Goal: Information Seeking & Learning: Compare options

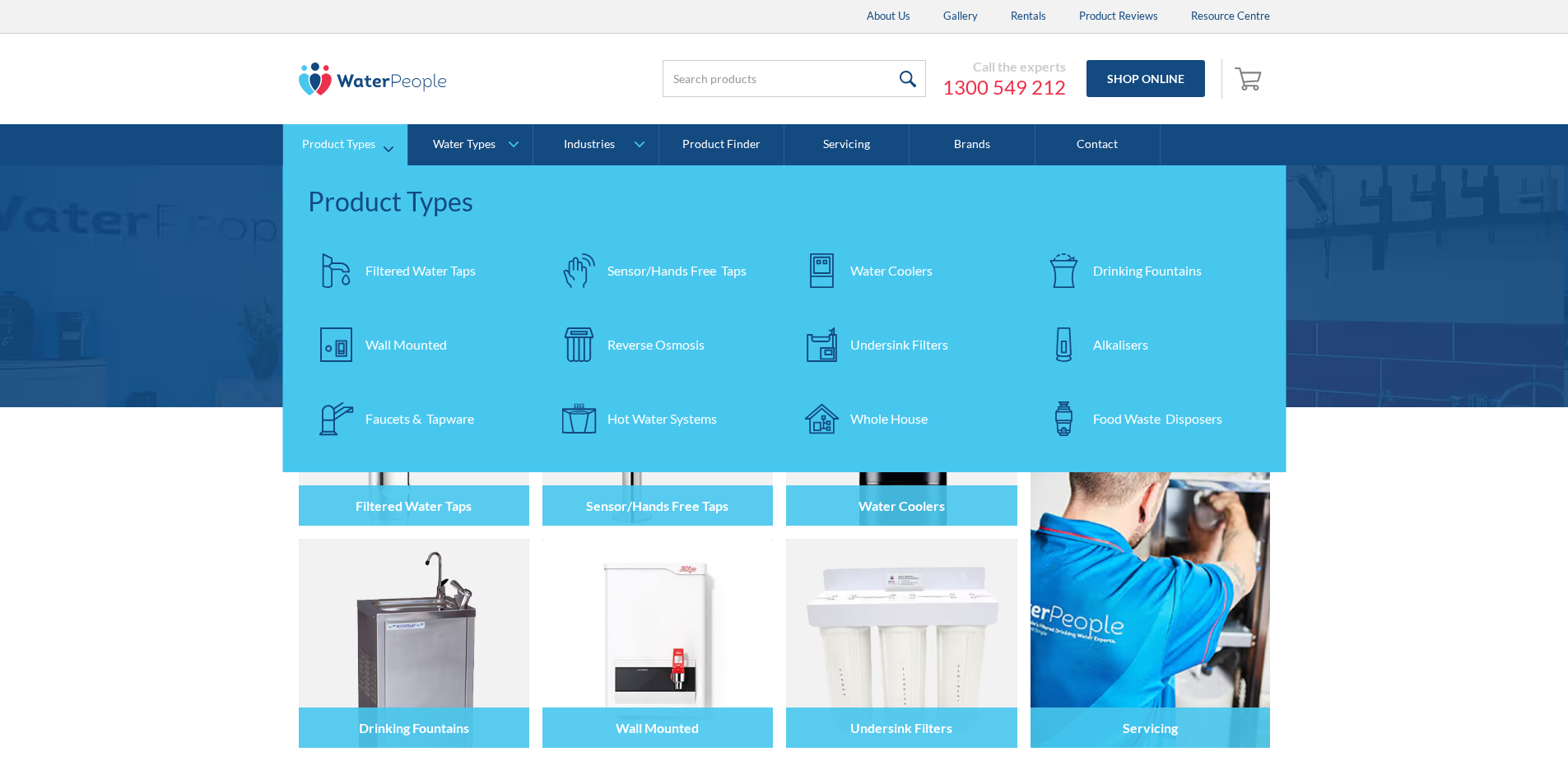
click at [422, 271] on div "Filtered Water Taps" at bounding box center [420, 271] width 110 height 20
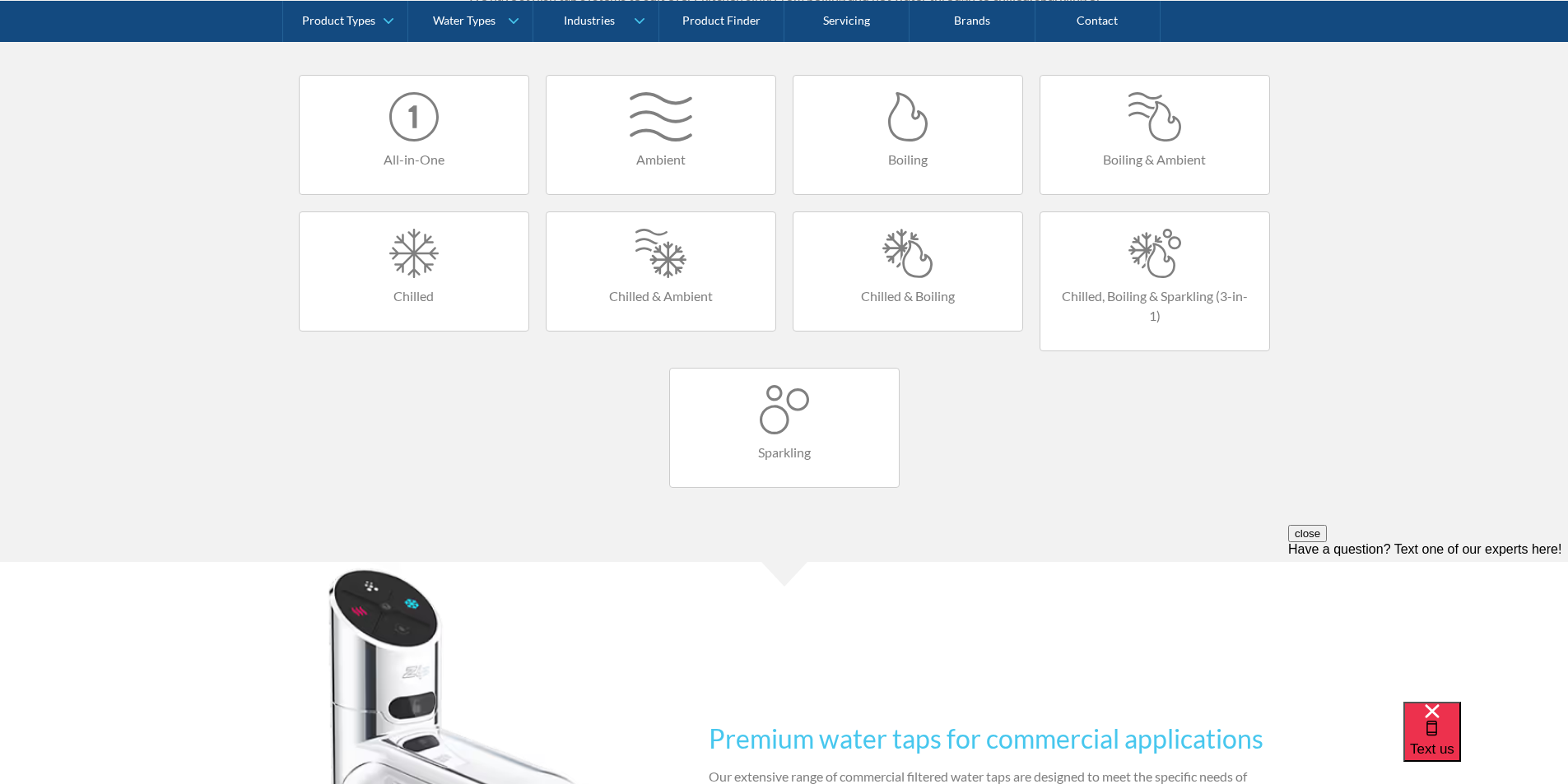
click at [405, 144] on link "All-in-One" at bounding box center [413, 135] width 230 height 120
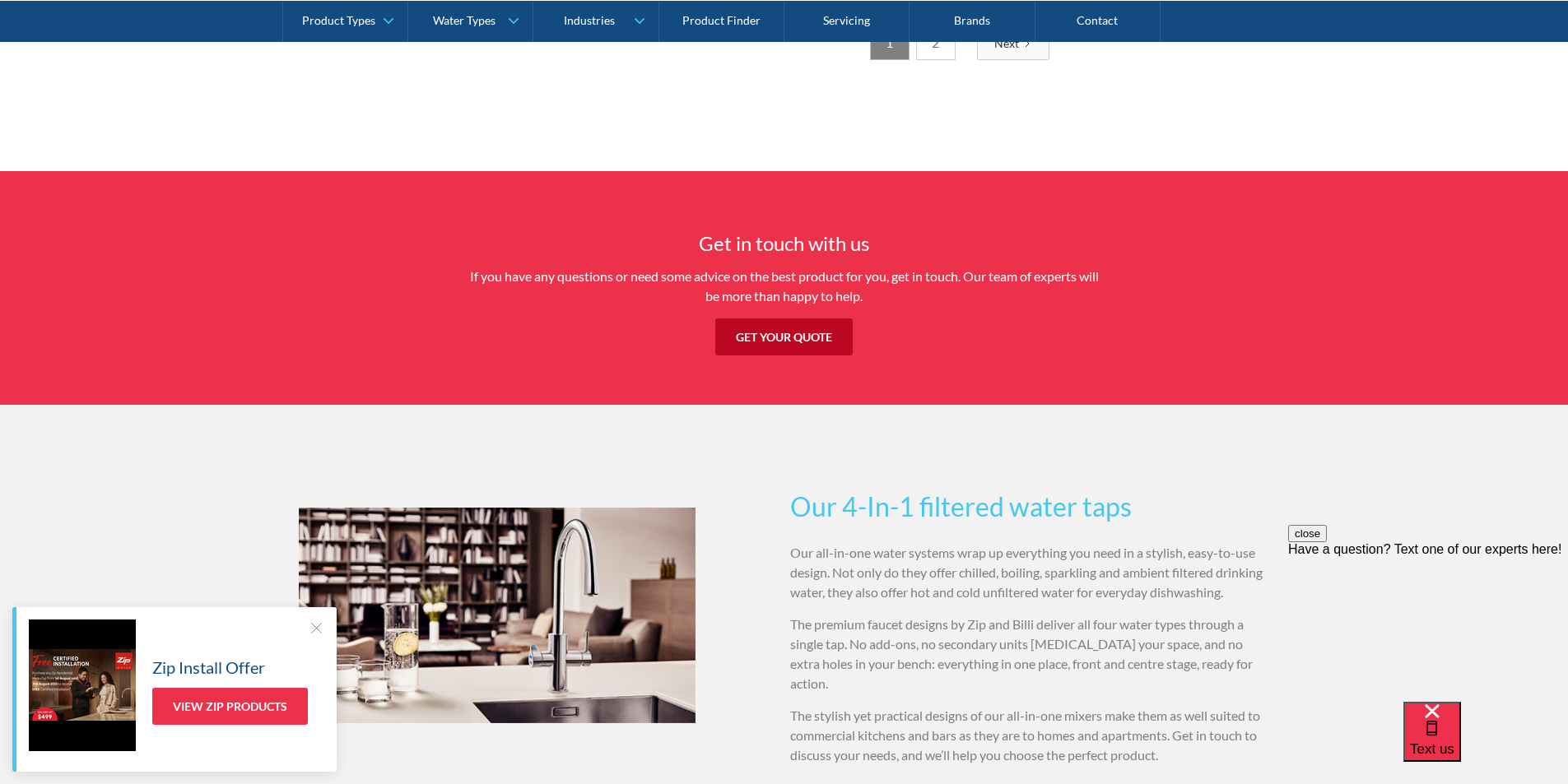
scroll to position [2468, 0]
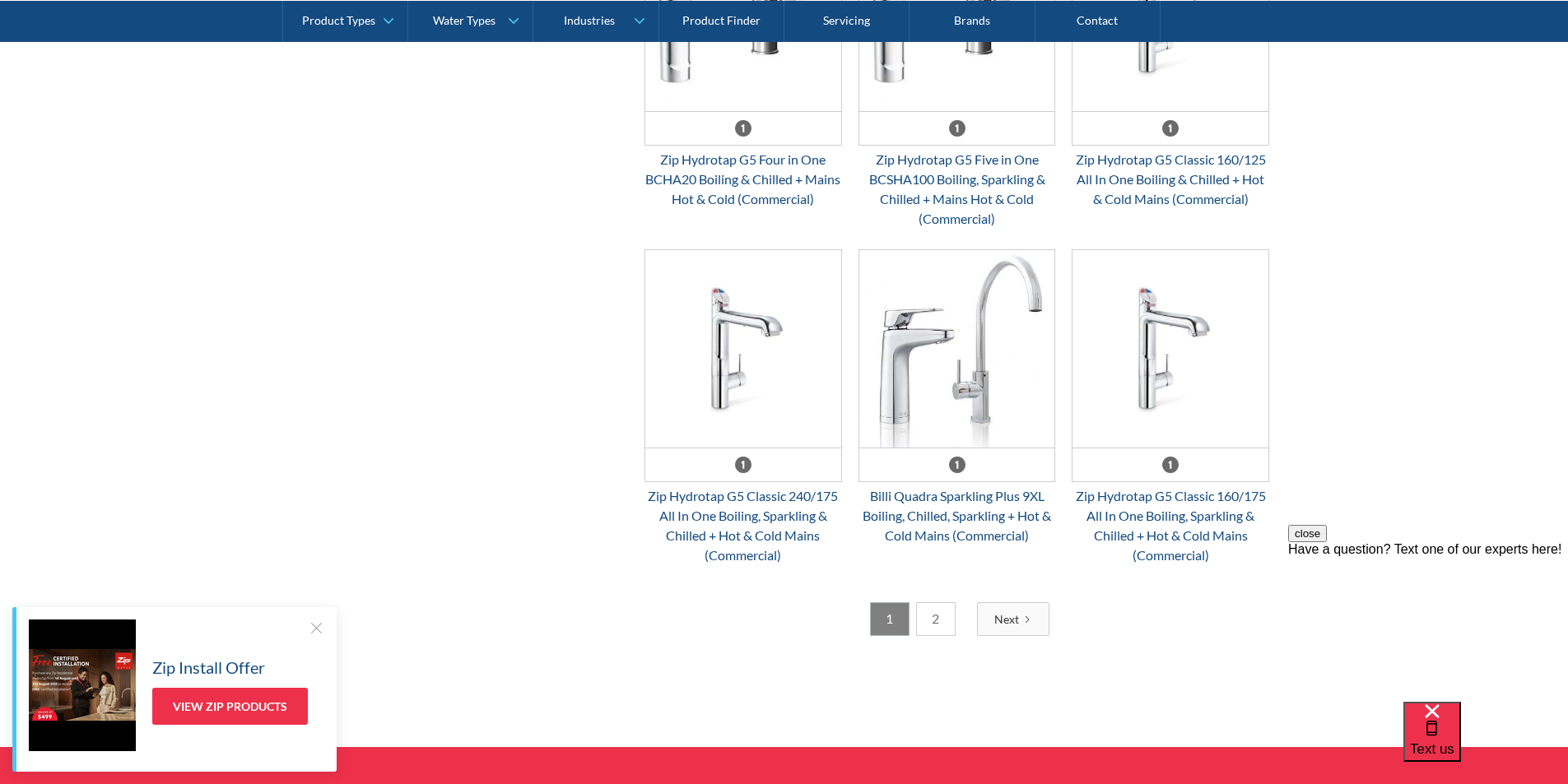
click at [932, 618] on link "2" at bounding box center [935, 619] width 39 height 34
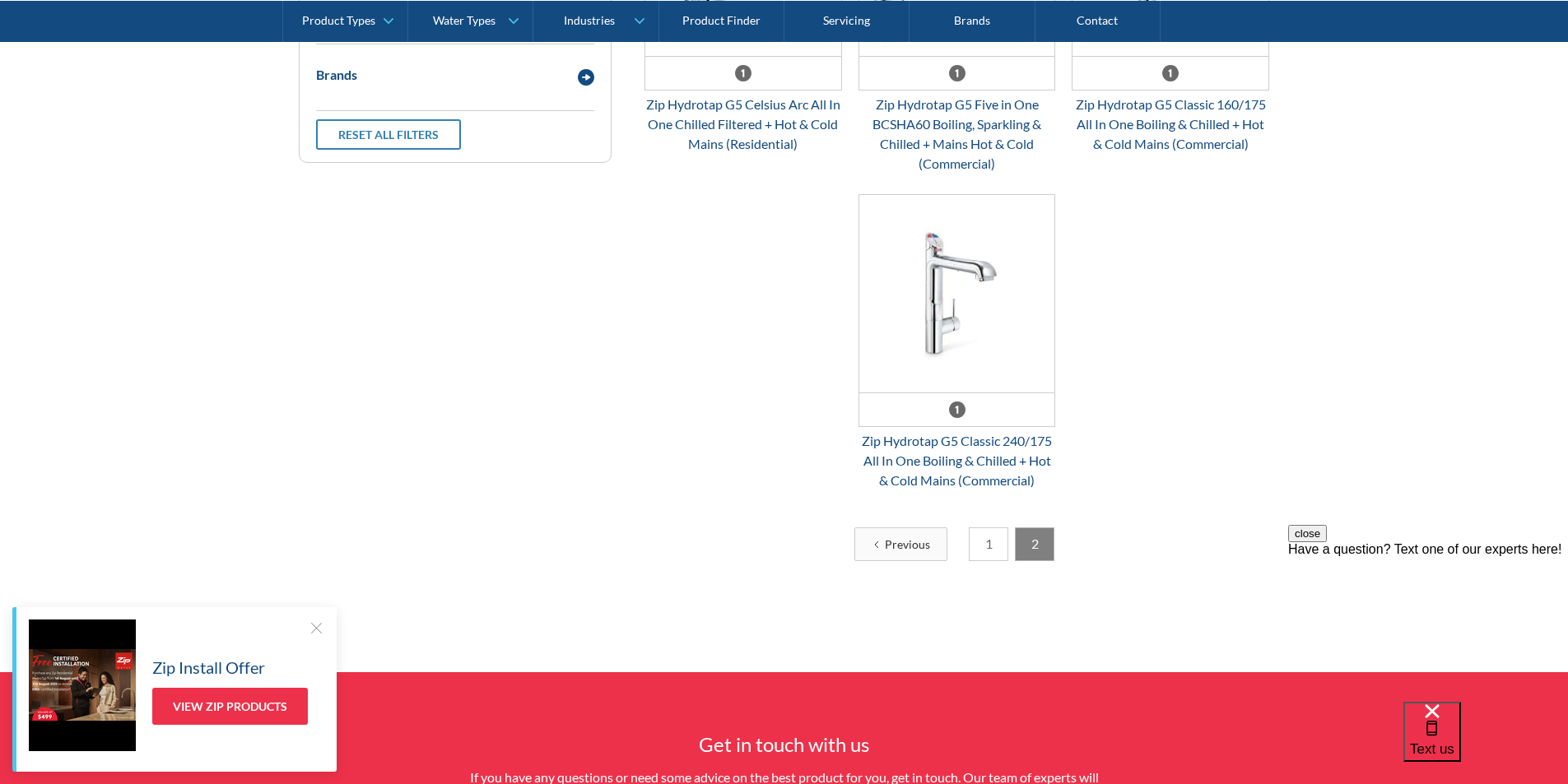
scroll to position [630, 0]
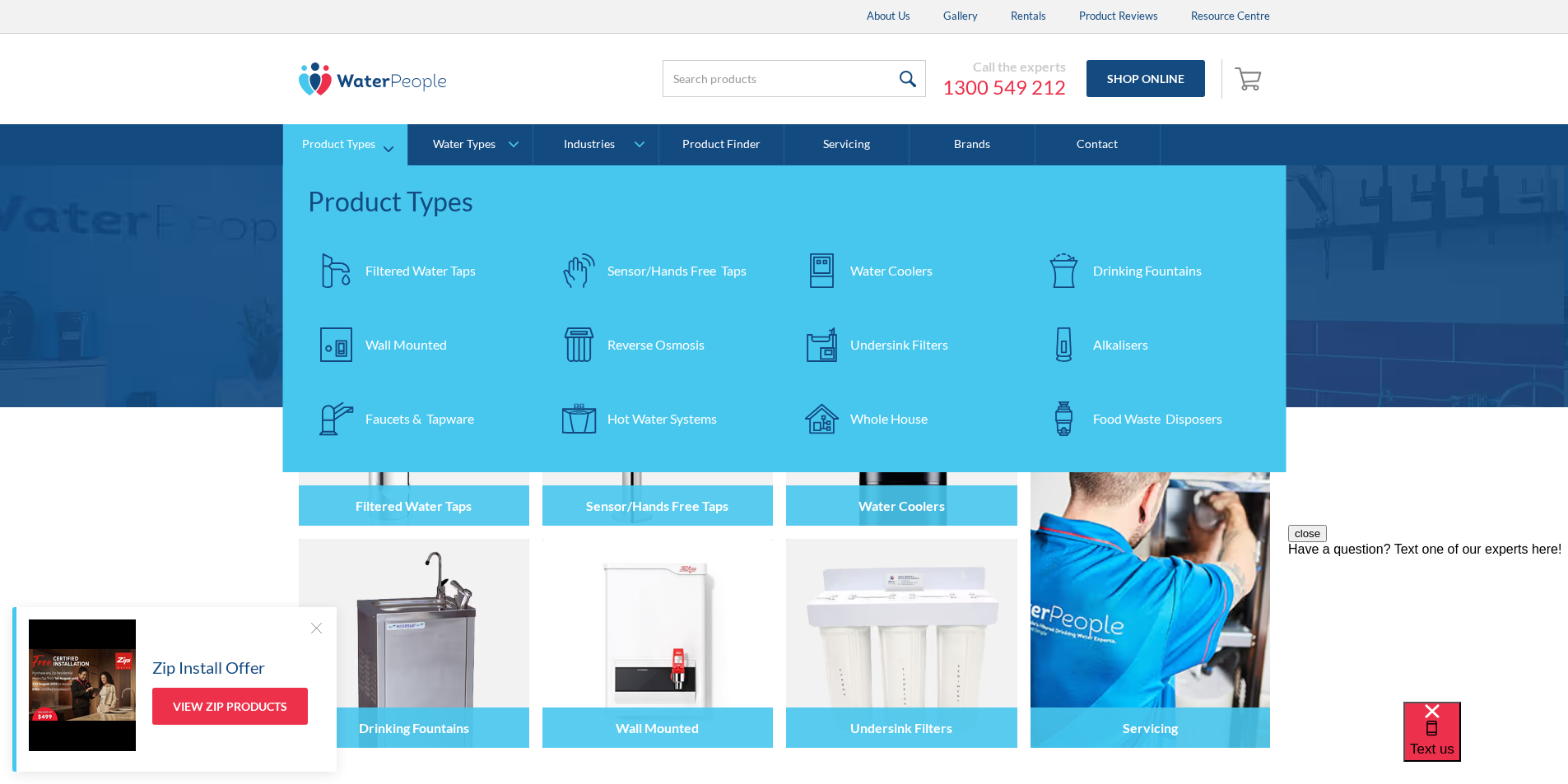
click at [409, 262] on div "Filtered Water Taps" at bounding box center [420, 271] width 110 height 20
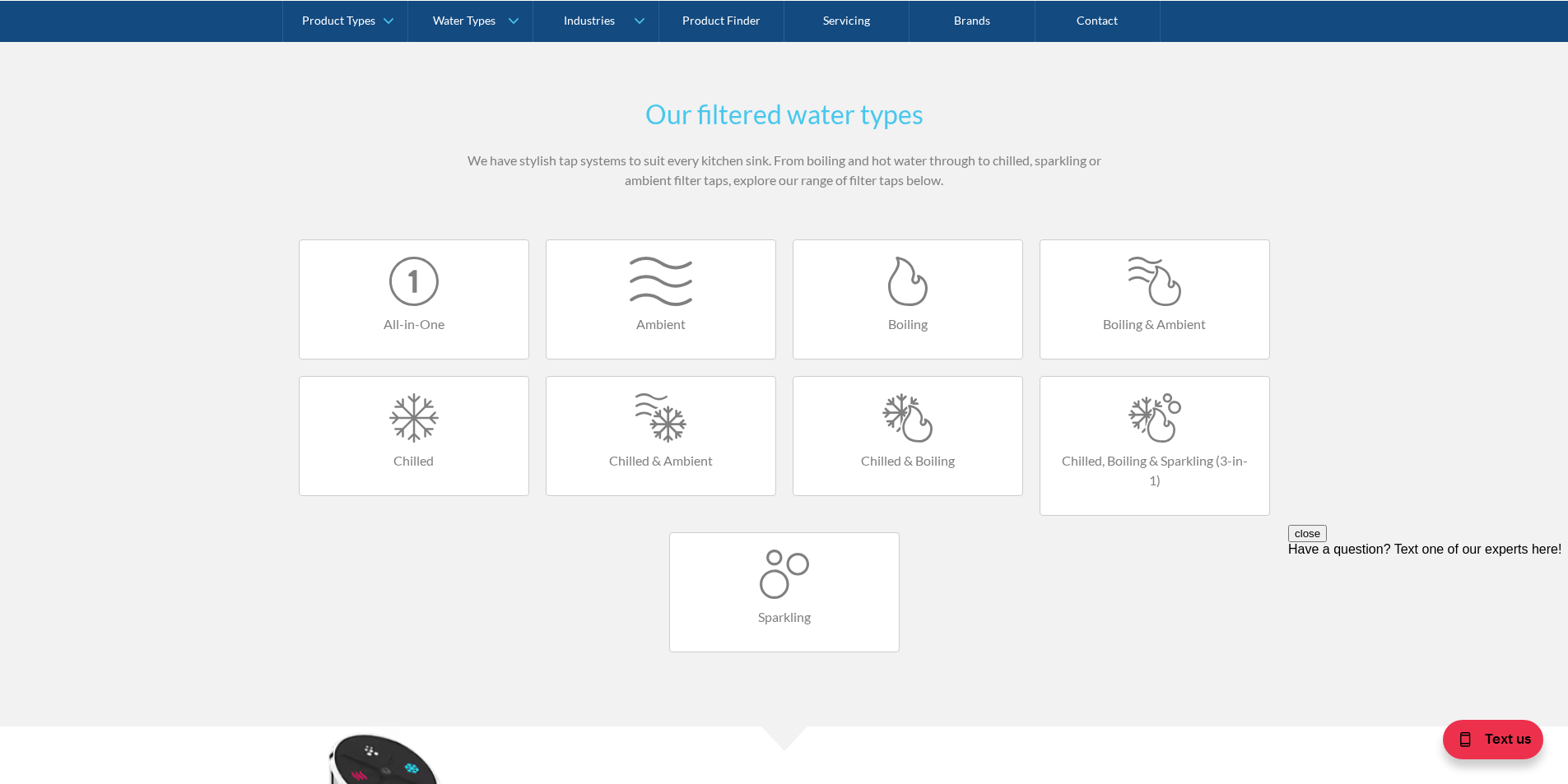
click at [418, 291] on div at bounding box center [414, 281] width 196 height 49
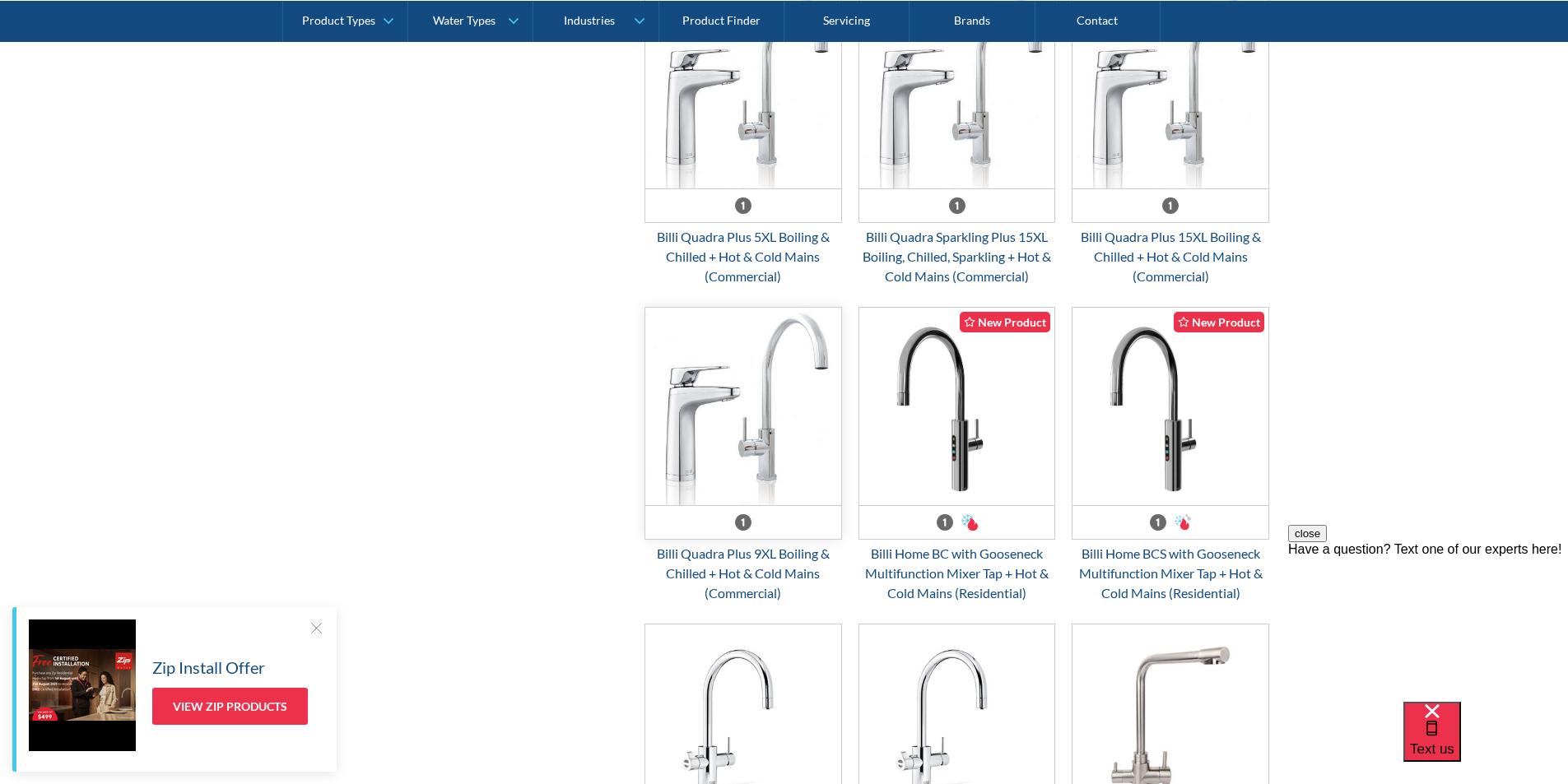
scroll to position [576, 0]
